Goal: Transaction & Acquisition: Purchase product/service

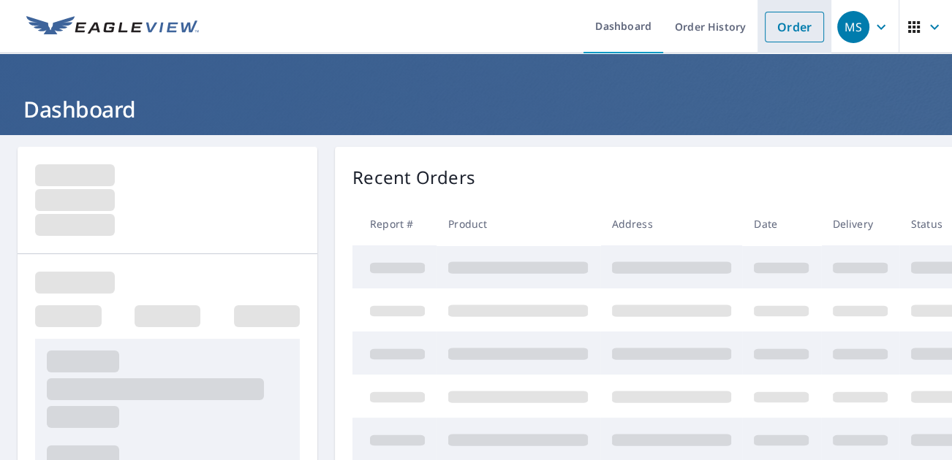
click at [790, 24] on link "Order" at bounding box center [794, 27] width 59 height 31
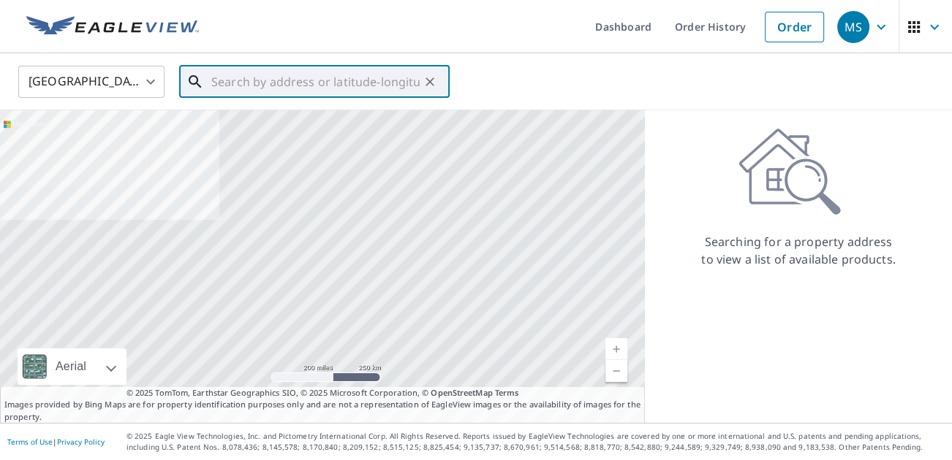
click at [366, 83] on input "text" at bounding box center [315, 81] width 208 height 41
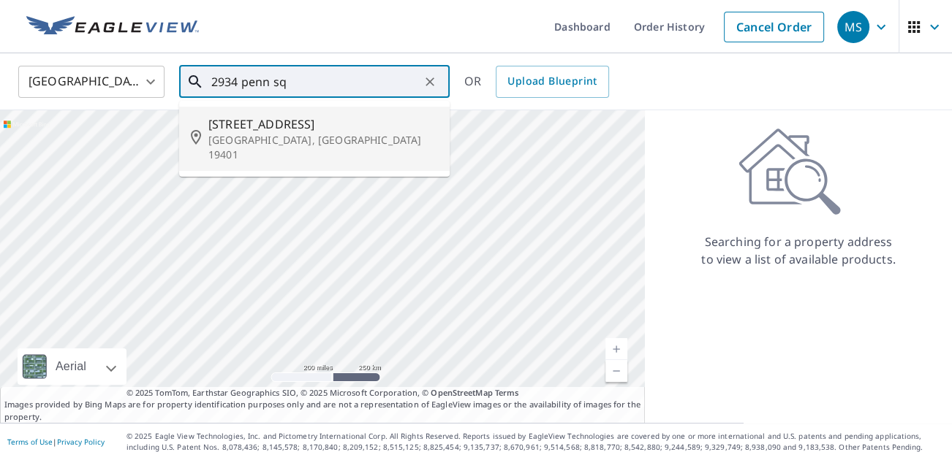
click at [375, 126] on span "[STREET_ADDRESS]" at bounding box center [323, 124] width 230 height 18
type input "[STREET_ADDRESS]"
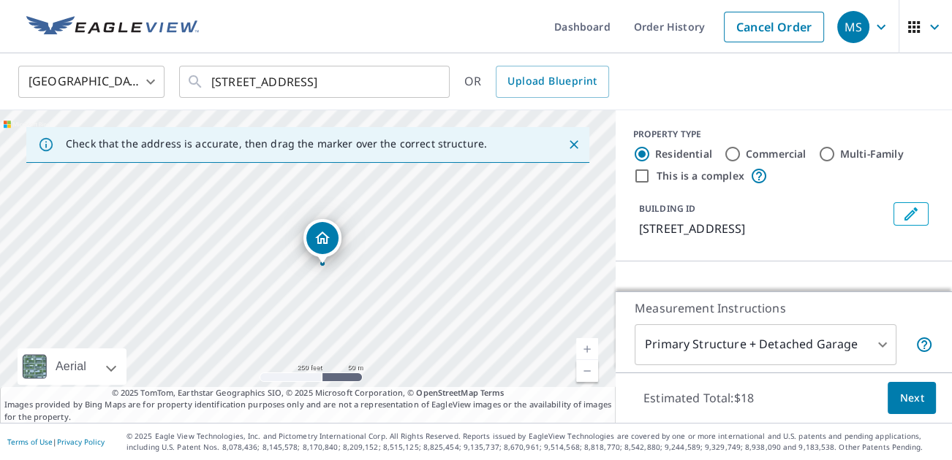
click at [903, 404] on span "Next" at bounding box center [911, 399] width 25 height 18
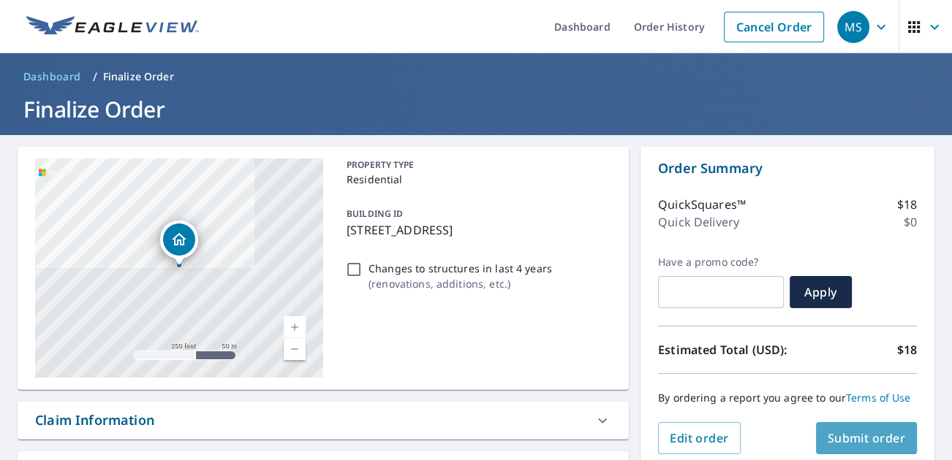
click at [900, 439] on span "Submit order" at bounding box center [866, 438] width 78 height 16
